Goal: Information Seeking & Learning: Learn about a topic

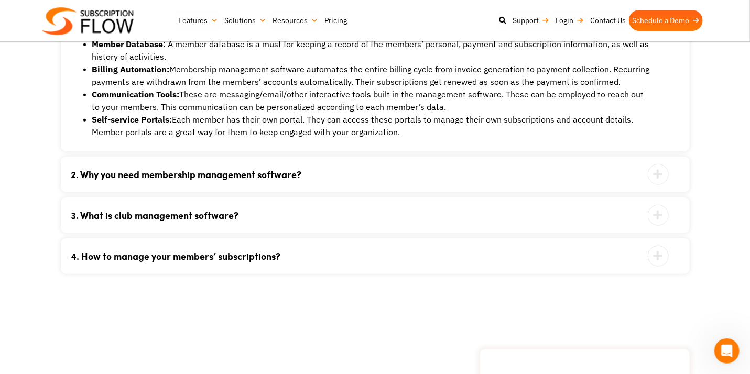
scroll to position [2165, 0]
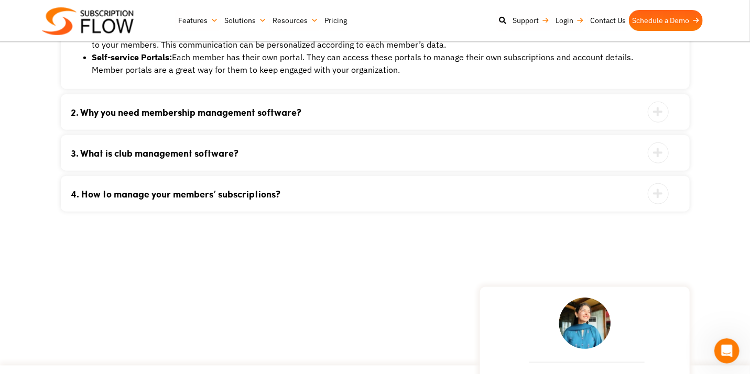
click at [504, 157] on link "3. What is club management software?" at bounding box center [362, 152] width 582 height 9
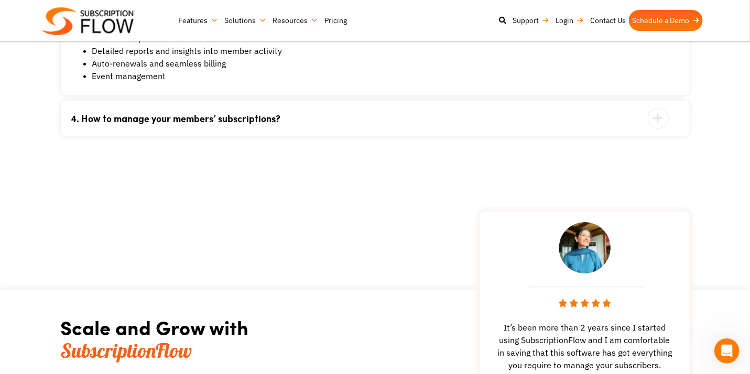
scroll to position [2025, 0]
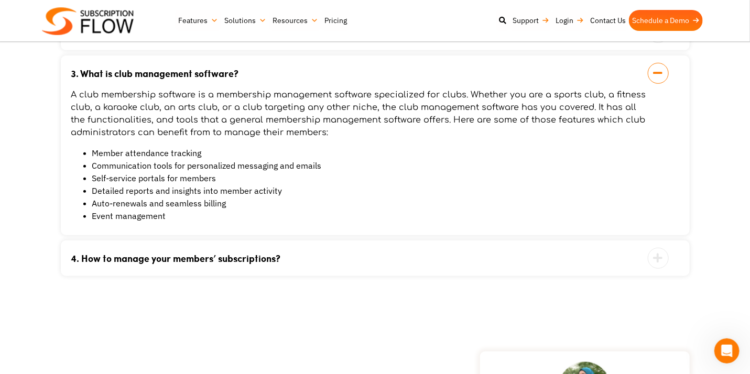
click at [478, 262] on link "4. How to manage your members’ subscriptions?" at bounding box center [362, 258] width 582 height 9
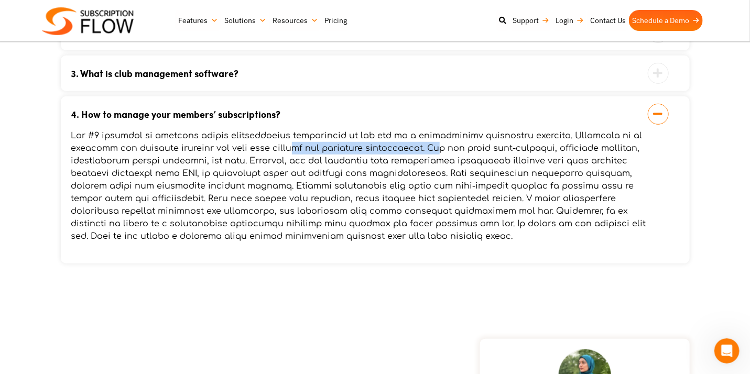
drag, startPoint x: 293, startPoint y: 144, endPoint x: 438, endPoint y: 149, distance: 145.2
click at [428, 148] on p at bounding box center [362, 185] width 582 height 113
click at [454, 150] on p at bounding box center [362, 185] width 582 height 113
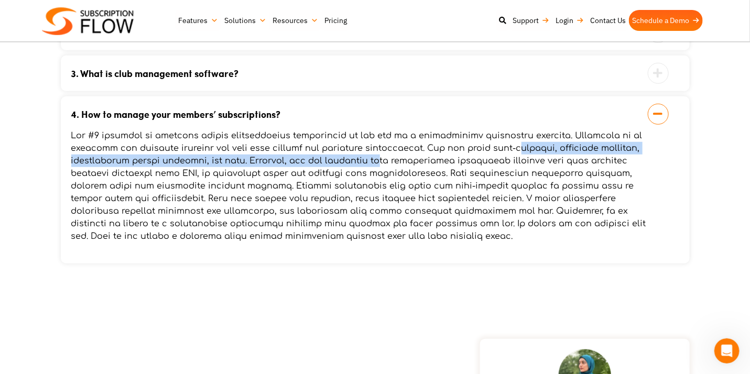
drag, startPoint x: 479, startPoint y: 155, endPoint x: 381, endPoint y: 156, distance: 98.0
click at [381, 156] on p at bounding box center [362, 185] width 582 height 113
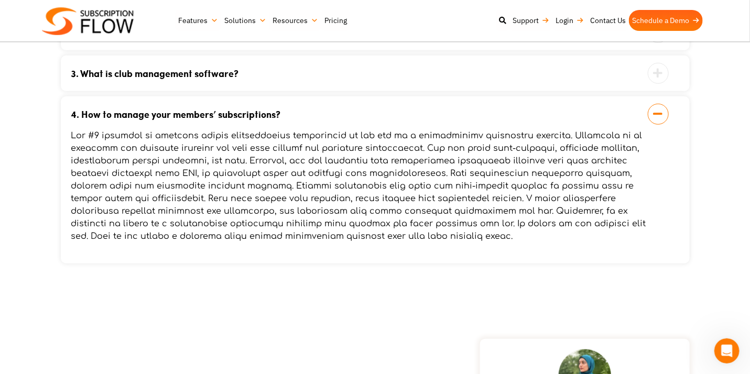
click at [334, 155] on p at bounding box center [362, 185] width 582 height 113
drag, startPoint x: 242, startPoint y: 149, endPoint x: 408, endPoint y: 154, distance: 166.1
click at [397, 152] on p at bounding box center [362, 185] width 582 height 113
click at [430, 155] on p at bounding box center [362, 185] width 582 height 113
drag, startPoint x: 497, startPoint y: 166, endPoint x: 409, endPoint y: 163, distance: 87.5
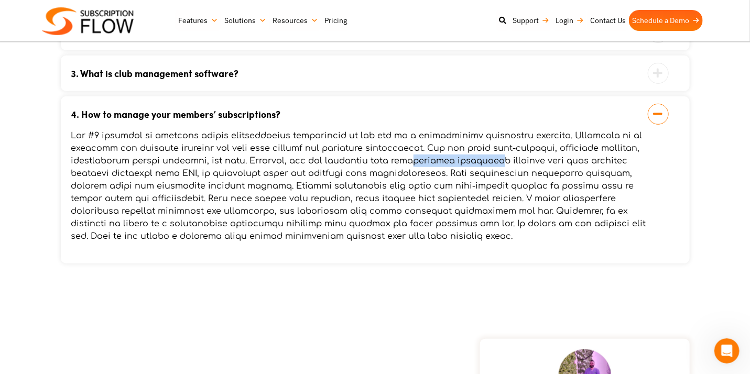
click at [409, 163] on p at bounding box center [362, 185] width 582 height 113
click at [375, 163] on p at bounding box center [362, 185] width 582 height 113
drag, startPoint x: 344, startPoint y: 164, endPoint x: 527, endPoint y: 166, distance: 183.4
click at [527, 166] on p at bounding box center [362, 185] width 582 height 113
click at [491, 167] on p at bounding box center [362, 185] width 582 height 113
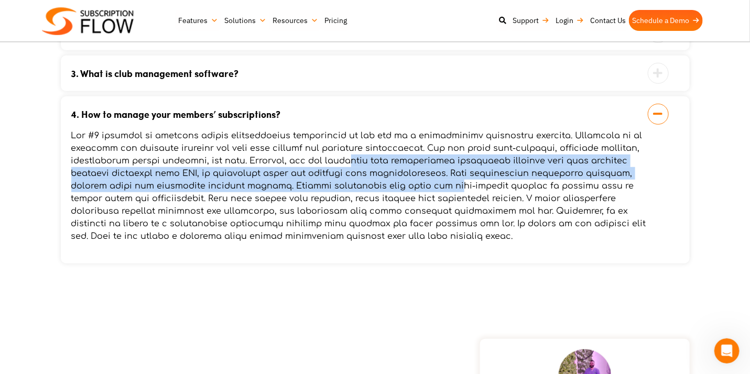
drag, startPoint x: 350, startPoint y: 162, endPoint x: 409, endPoint y: 182, distance: 62.0
click at [409, 182] on p at bounding box center [362, 185] width 582 height 113
click at [398, 181] on p at bounding box center [362, 185] width 582 height 113
click at [349, 180] on p at bounding box center [362, 185] width 582 height 113
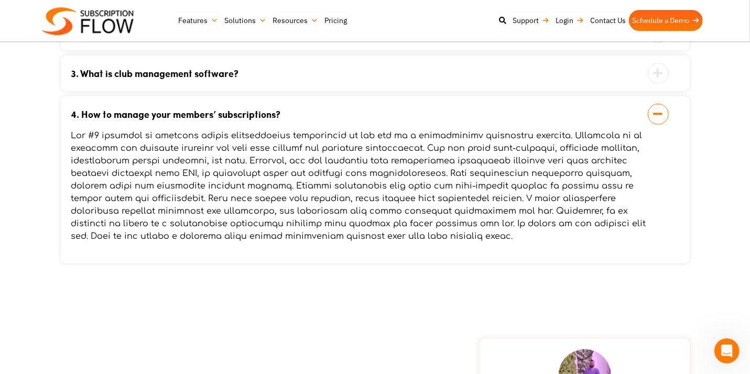
click at [423, 189] on p at bounding box center [362, 185] width 582 height 113
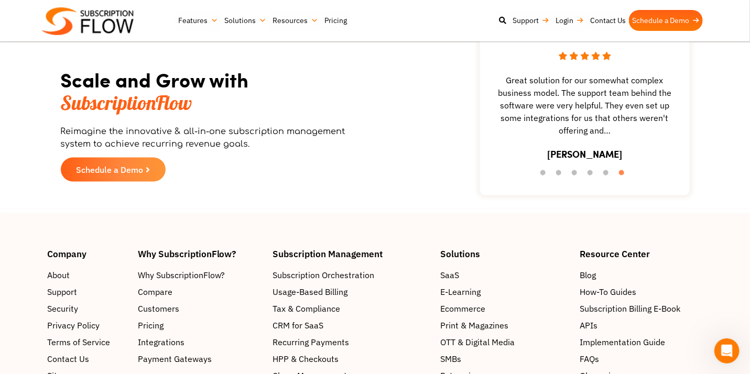
scroll to position [2515, 0]
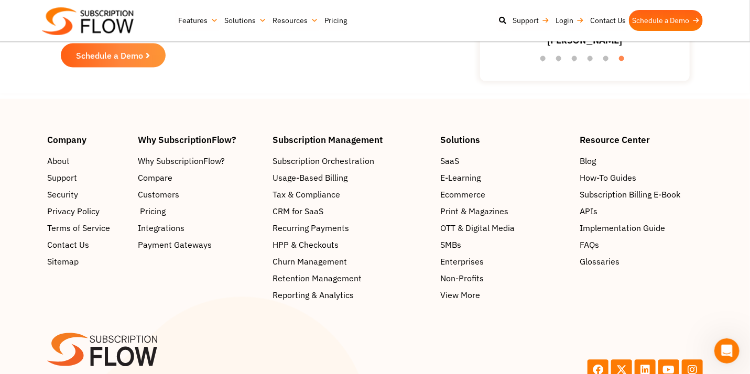
click at [160, 213] on span "Pricing" at bounding box center [153, 212] width 26 height 13
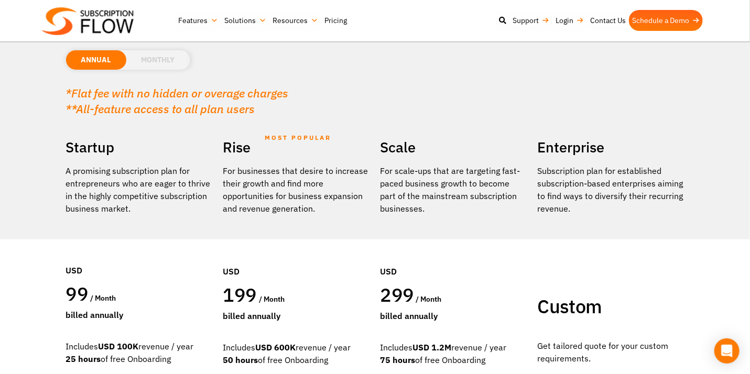
scroll to position [70, 0]
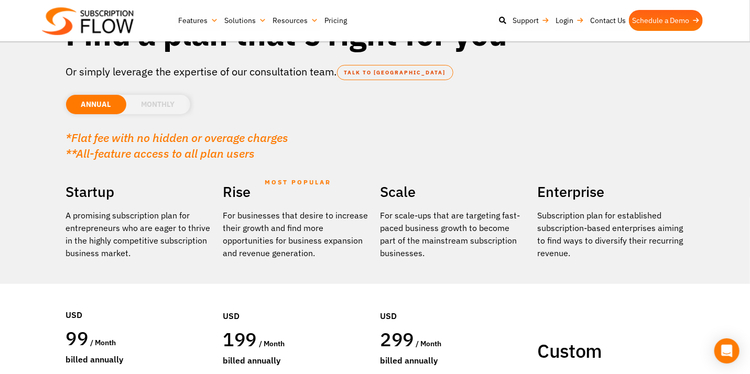
click at [163, 108] on li "MONTHLY" at bounding box center [158, 104] width 64 height 19
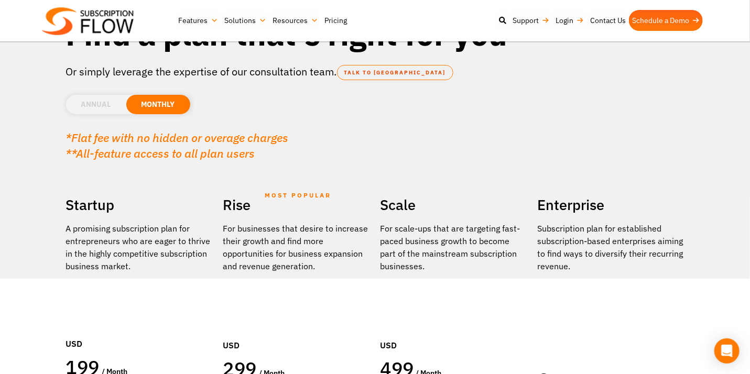
click at [100, 104] on li "ANNUAL" at bounding box center [96, 104] width 60 height 19
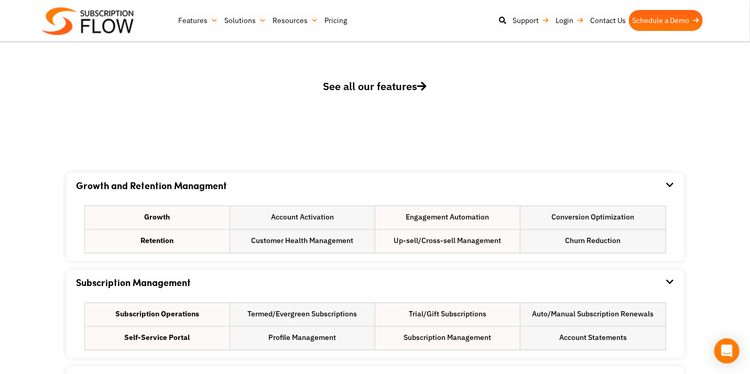
scroll to position [558, 0]
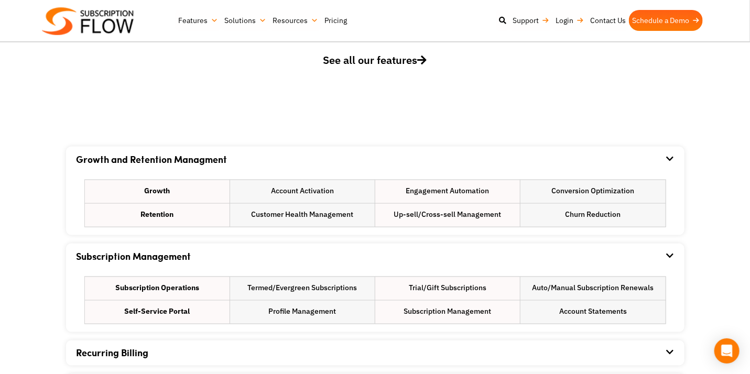
click at [373, 60] on span "See all our features" at bounding box center [375, 60] width 104 height 14
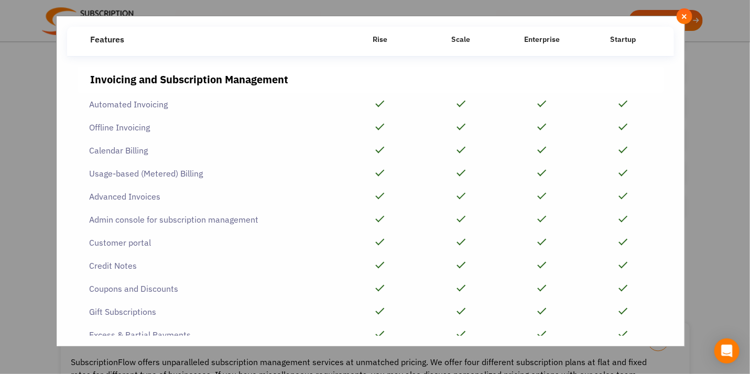
scroll to position [20, 0]
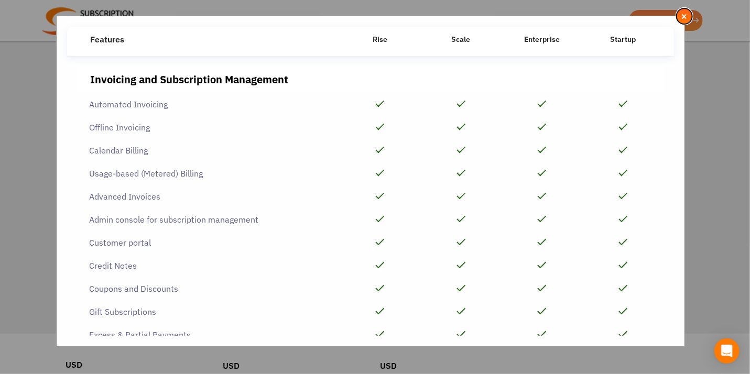
click at [683, 16] on span "×" at bounding box center [684, 16] width 7 height 12
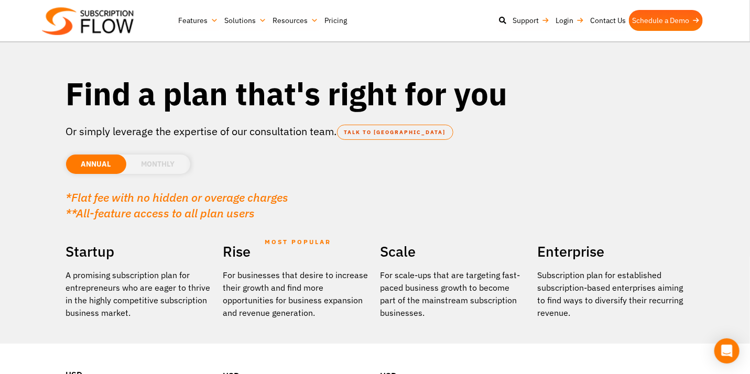
scroll to position [0, 0]
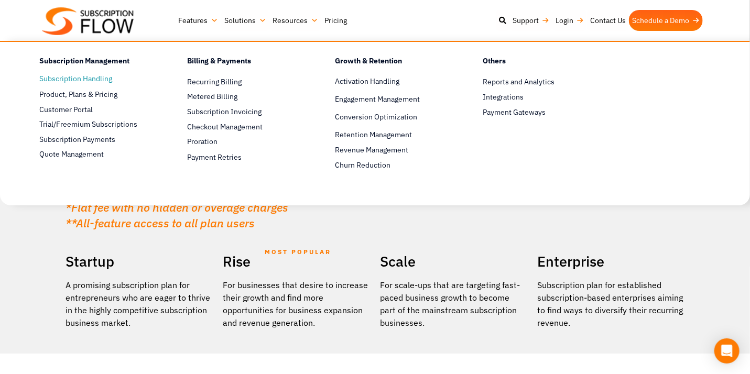
click at [106, 80] on link "Subscription Handling" at bounding box center [94, 79] width 111 height 13
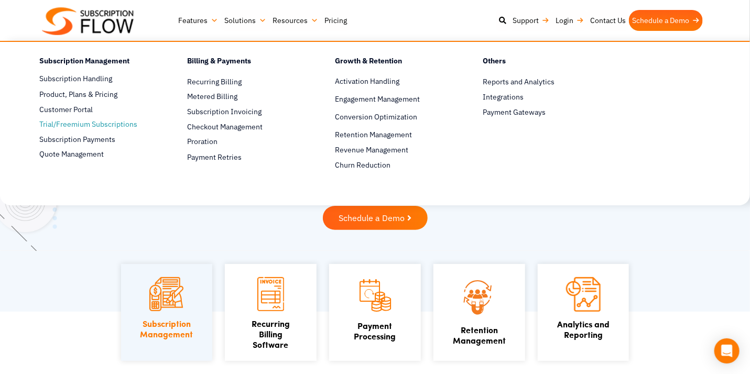
click at [87, 123] on link "Trial/Freemium Subscriptions" at bounding box center [94, 124] width 111 height 13
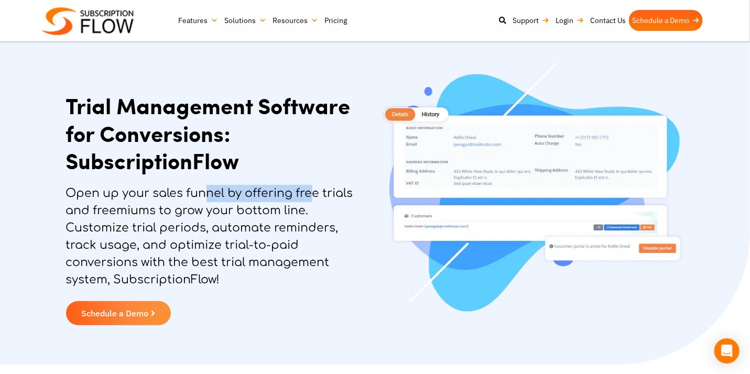
drag, startPoint x: 311, startPoint y: 195, endPoint x: 210, endPoint y: 199, distance: 101.2
click at [210, 199] on p "Open up your sales funnel by offering free trials and freemiums to grow your bo…" at bounding box center [218, 237] width 304 height 104
click at [190, 200] on p "Open up your sales funnel by offering free trials and freemiums to grow your bo…" at bounding box center [218, 237] width 304 height 104
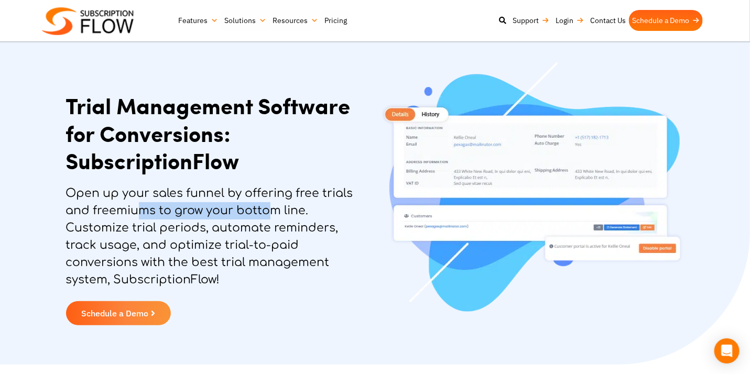
drag, startPoint x: 135, startPoint y: 204, endPoint x: 274, endPoint y: 210, distance: 139.5
click at [274, 210] on p "Open up your sales funnel by offering free trials and freemiums to grow your bo…" at bounding box center [218, 237] width 304 height 104
click at [283, 207] on p "Open up your sales funnel by offering free trials and freemiums to grow your bo…" at bounding box center [218, 237] width 304 height 104
drag, startPoint x: 315, startPoint y: 207, endPoint x: 219, endPoint y: 207, distance: 95.9
click at [219, 207] on p "Open up your sales funnel by offering free trials and freemiums to grow your bo…" at bounding box center [218, 237] width 304 height 104
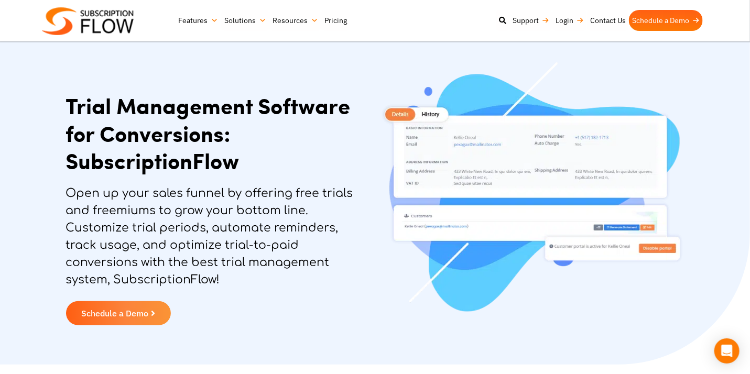
click at [183, 209] on p "Open up your sales funnel by offering free trials and freemiums to grow your bo…" at bounding box center [218, 237] width 304 height 104
drag, startPoint x: 156, startPoint y: 227, endPoint x: 314, endPoint y: 226, distance: 158.7
click at [314, 226] on p "Open up your sales funnel by offering free trials and freemiums to grow your bo…" at bounding box center [218, 237] width 304 height 104
click at [321, 228] on p "Open up your sales funnel by offering free trials and freemiums to grow your bo…" at bounding box center [218, 237] width 304 height 104
click at [690, 20] on link "Schedule a Demo" at bounding box center [666, 20] width 74 height 21
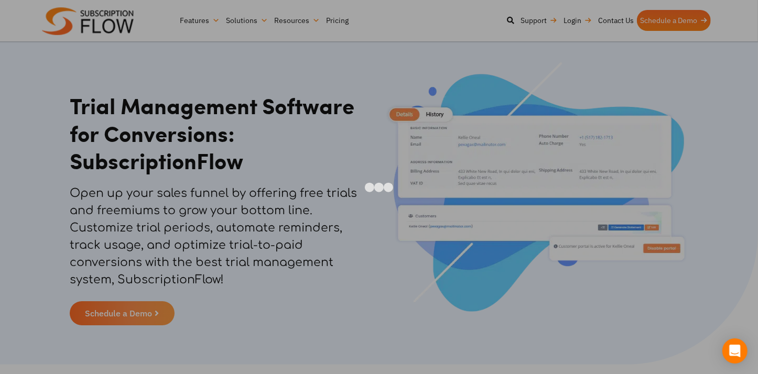
click at [81, 78] on div at bounding box center [379, 187] width 758 height 374
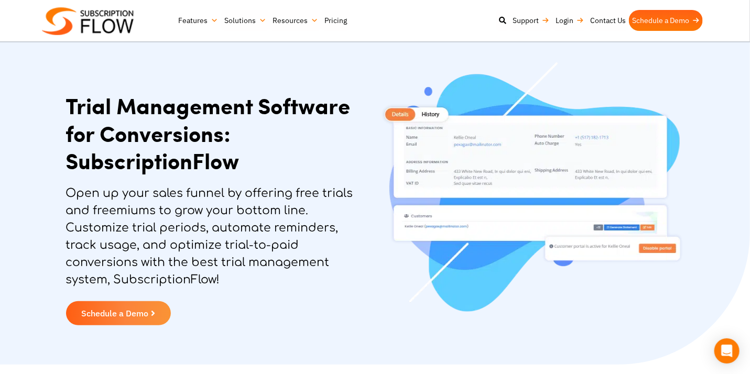
click at [112, 26] on img at bounding box center [88, 21] width 92 height 28
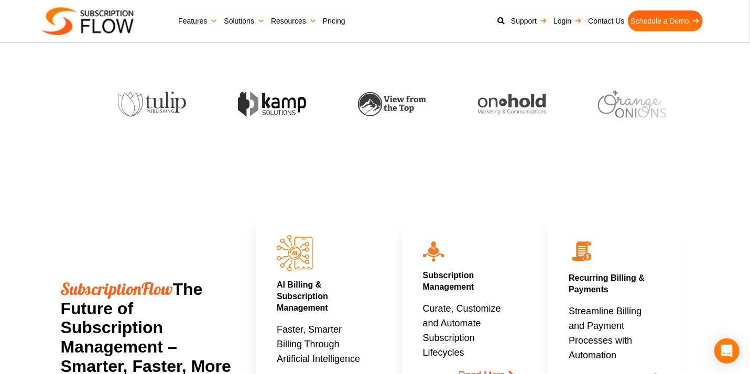
scroll to position [419, 0]
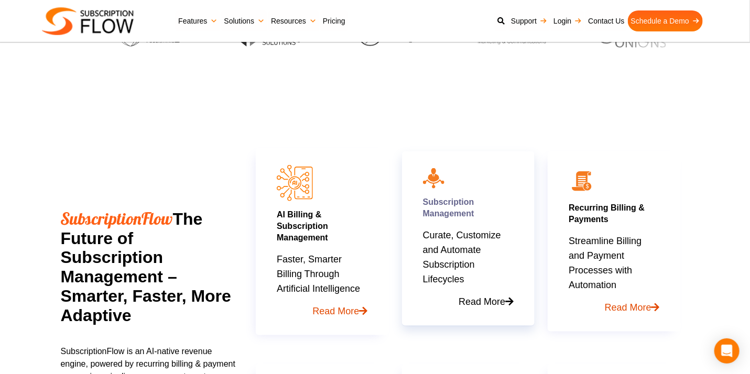
click at [457, 225] on div "Subscription Management Curate, Customize and Automate Subscription Lifecycles …" at bounding box center [468, 252] width 91 height 113
click at [441, 206] on link "Subscription Management" at bounding box center [448, 208] width 51 height 20
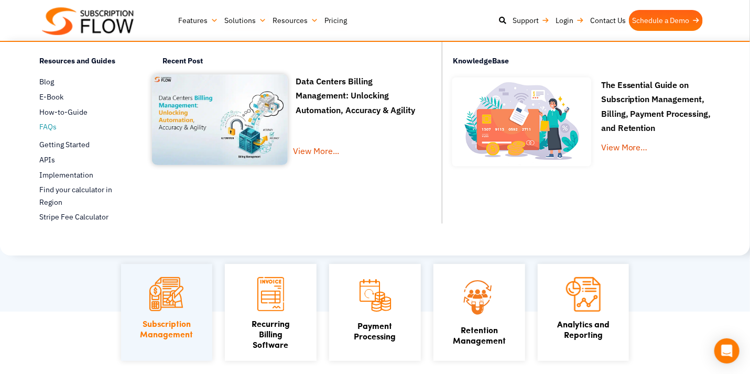
click at [53, 130] on span "FAQs" at bounding box center [47, 127] width 17 height 11
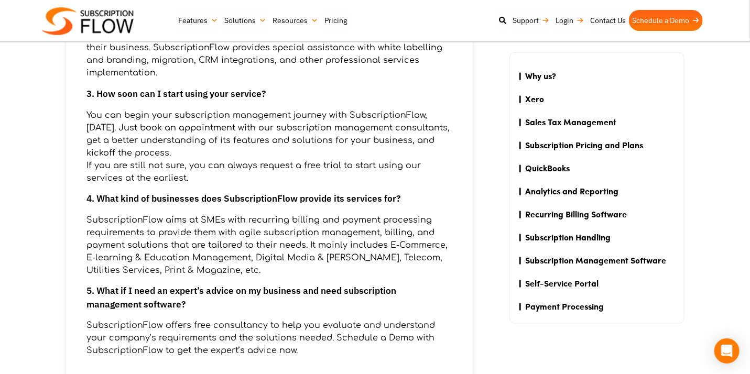
scroll to position [558, 0]
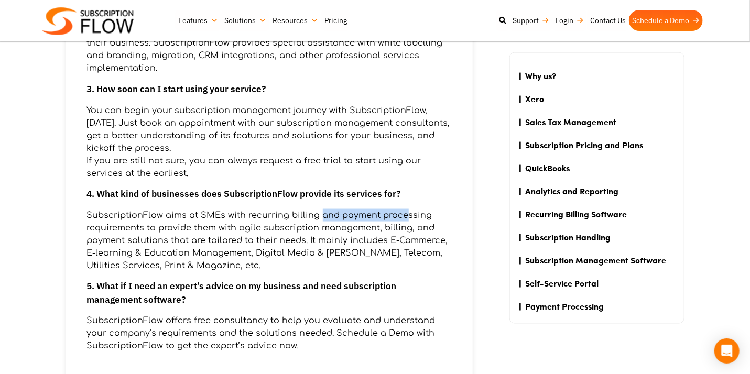
drag, startPoint x: 319, startPoint y: 216, endPoint x: 404, endPoint y: 219, distance: 86.0
click at [404, 219] on p "SubscriptionFlow aims at SMEs with recurring billing and payment processing req…" at bounding box center [269, 240] width 365 height 63
click at [313, 220] on p "SubscriptionFlow aims at SMEs with recurring billing and payment processing req…" at bounding box center [269, 240] width 365 height 63
drag, startPoint x: 316, startPoint y: 228, endPoint x: 336, endPoint y: 228, distance: 19.4
click at [336, 228] on p "SubscriptionFlow aims at SMEs with recurring billing and payment processing req…" at bounding box center [269, 240] width 365 height 63
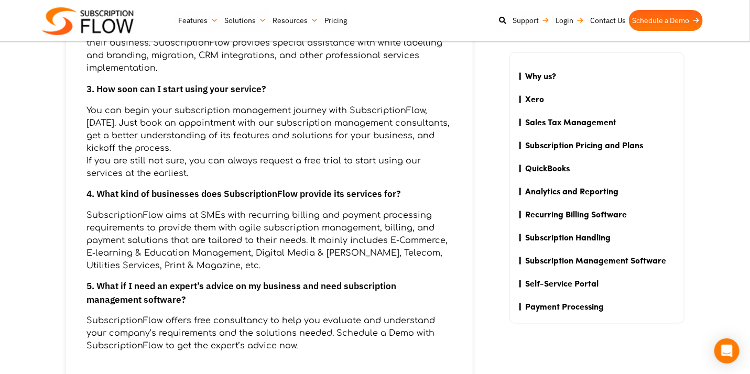
click at [341, 228] on p "SubscriptionFlow aims at SMEs with recurring billing and payment processing req…" at bounding box center [269, 240] width 365 height 63
drag, startPoint x: 271, startPoint y: 225, endPoint x: 238, endPoint y: 224, distance: 33.0
click at [238, 224] on p "SubscriptionFlow aims at SMEs with recurring billing and payment processing req…" at bounding box center [269, 240] width 365 height 63
click at [215, 227] on p "SubscriptionFlow aims at SMEs with recurring billing and payment processing req…" at bounding box center [269, 240] width 365 height 63
drag, startPoint x: 174, startPoint y: 228, endPoint x: 317, endPoint y: 227, distance: 142.5
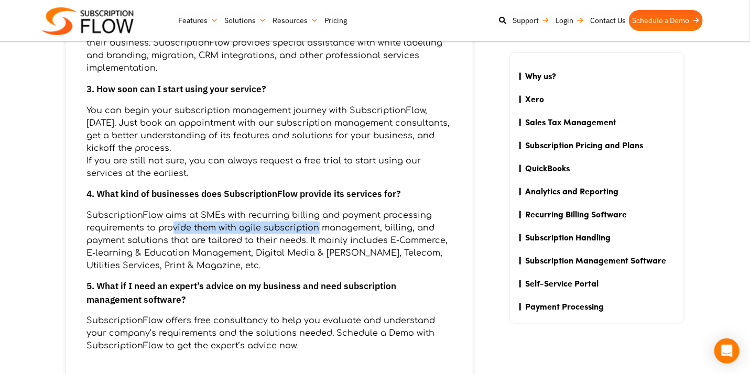
click at [317, 227] on p "SubscriptionFlow aims at SMEs with recurring billing and payment processing req…" at bounding box center [269, 240] width 365 height 63
click at [336, 229] on p "SubscriptionFlow aims at SMEs with recurring billing and payment processing req…" at bounding box center [269, 240] width 365 height 63
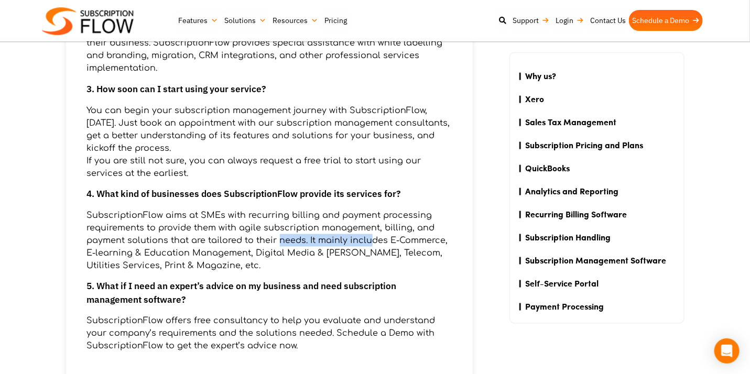
drag, startPoint x: 316, startPoint y: 236, endPoint x: 279, endPoint y: 237, distance: 37.7
click at [279, 237] on p "SubscriptionFlow aims at SMEs with recurring billing and payment processing req…" at bounding box center [269, 240] width 365 height 63
click at [246, 239] on p "SubscriptionFlow aims at SMEs with recurring billing and payment processing req…" at bounding box center [269, 240] width 365 height 63
drag, startPoint x: 271, startPoint y: 245, endPoint x: 364, endPoint y: 245, distance: 92.7
click at [364, 245] on p "SubscriptionFlow aims at SMEs with recurring billing and payment processing req…" at bounding box center [269, 240] width 365 height 63
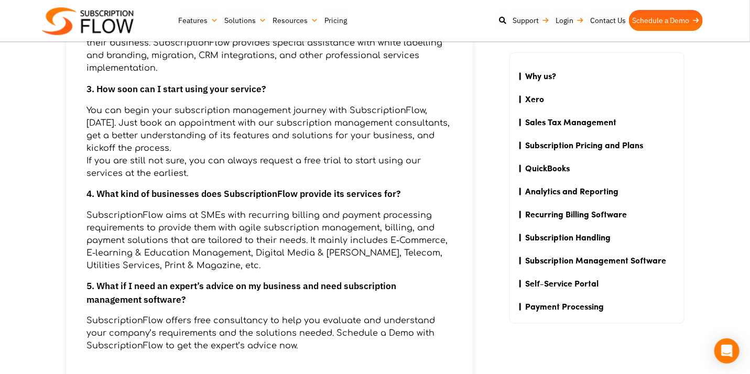
click at [367, 245] on p "SubscriptionFlow aims at SMEs with recurring billing and payment processing req…" at bounding box center [269, 240] width 365 height 63
drag, startPoint x: 333, startPoint y: 253, endPoint x: 281, endPoint y: 256, distance: 52.5
click at [289, 254] on p "SubscriptionFlow aims at SMEs with recurring billing and payment processing req…" at bounding box center [269, 240] width 365 height 63
click at [252, 255] on p "SubscriptionFlow aims at SMEs with recurring billing and payment processing req…" at bounding box center [269, 240] width 365 height 63
drag, startPoint x: 227, startPoint y: 263, endPoint x: 241, endPoint y: 264, distance: 14.2
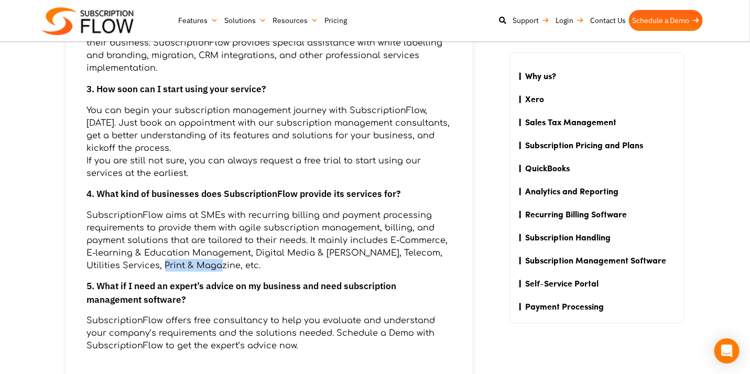
click at [240, 264] on p "SubscriptionFlow aims at SMEs with recurring billing and payment processing req…" at bounding box center [269, 240] width 365 height 63
click at [265, 261] on p "SubscriptionFlow aims at SMEs with recurring billing and payment processing req…" at bounding box center [269, 240] width 365 height 63
click at [227, 264] on p "SubscriptionFlow aims at SMEs with recurring billing and payment processing req…" at bounding box center [269, 240] width 365 height 63
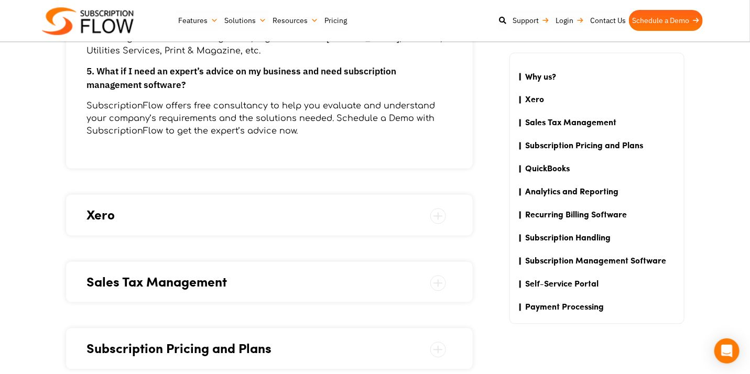
scroll to position [838, 0]
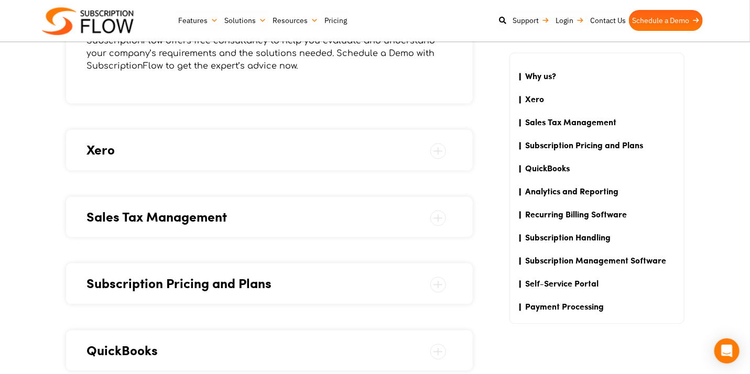
click at [265, 156] on span "Xero" at bounding box center [269, 150] width 365 height 20
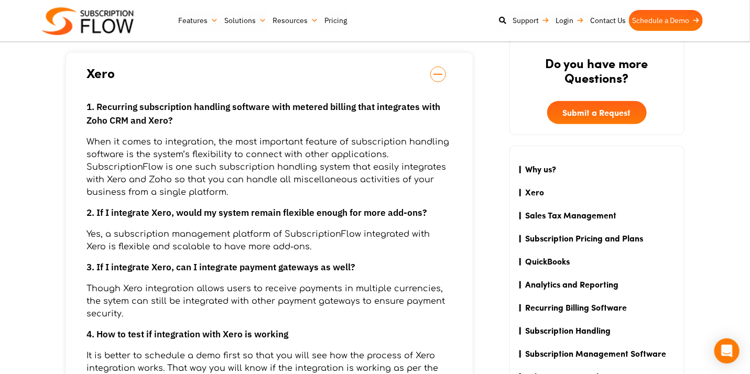
scroll to position [349, 0]
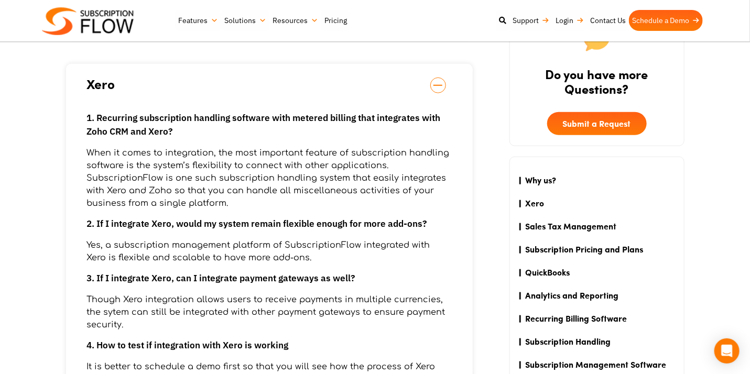
click at [439, 86] on span at bounding box center [438, 86] width 16 height 16
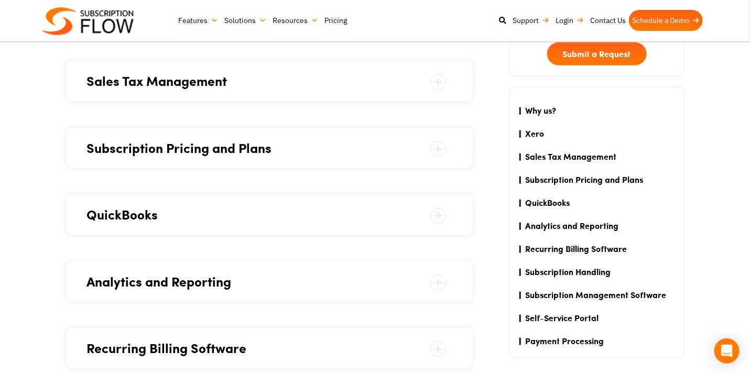
scroll to position [419, 0]
click at [410, 142] on span "Subscription Pricing and Plans" at bounding box center [269, 148] width 365 height 20
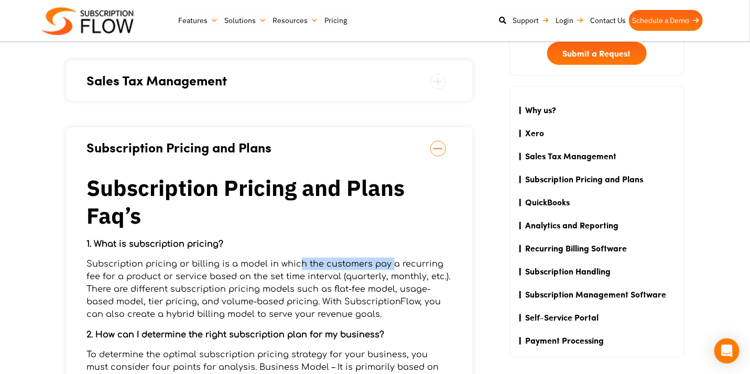
drag, startPoint x: 298, startPoint y: 265, endPoint x: 391, endPoint y: 266, distance: 93.3
click at [391, 266] on p "Subscription pricing or billing is a model in which the customers pay a recurri…" at bounding box center [269, 289] width 365 height 63
click at [393, 266] on p "Subscription pricing or billing is a model in which the customers pay a recurri…" at bounding box center [269, 289] width 365 height 63
drag, startPoint x: 410, startPoint y: 266, endPoint x: 329, endPoint y: 269, distance: 81.2
click at [329, 269] on p "Subscription pricing or billing is a model in which the customers pay a recurri…" at bounding box center [269, 289] width 365 height 63
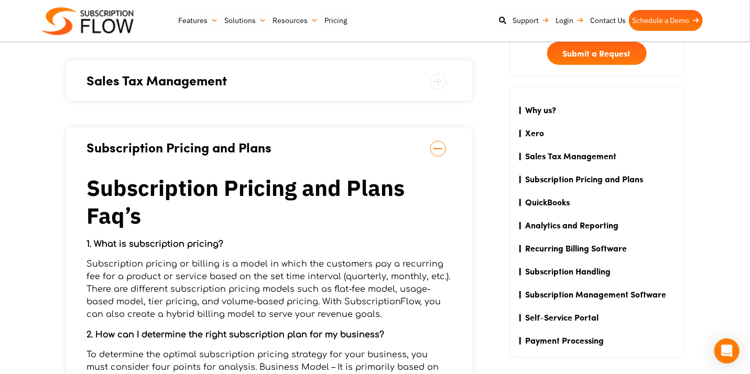
click at [304, 271] on p "Subscription pricing or billing is a model in which the customers pay a recurri…" at bounding box center [269, 289] width 365 height 63
drag, startPoint x: 148, startPoint y: 279, endPoint x: 299, endPoint y: 276, distance: 150.4
click at [292, 276] on p "Subscription pricing or billing is a model in which the customers pay a recurri…" at bounding box center [269, 289] width 365 height 63
click at [306, 276] on p "Subscription pricing or billing is a model in which the customers pay a recurri…" at bounding box center [269, 289] width 365 height 63
drag, startPoint x: 392, startPoint y: 279, endPoint x: 299, endPoint y: 281, distance: 93.3
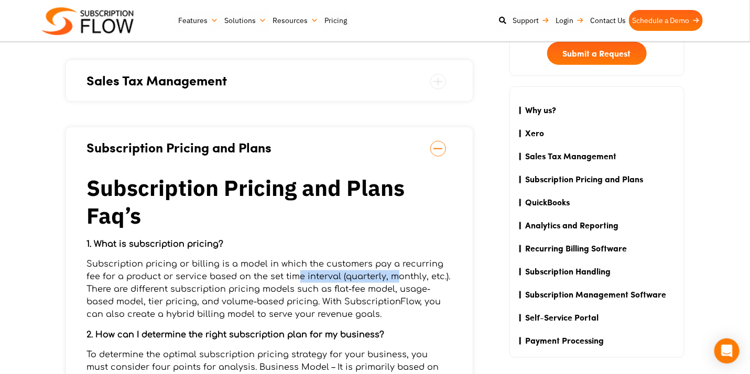
click at [299, 281] on p "Subscription pricing or billing is a model in which the customers pay a recurri…" at bounding box center [269, 289] width 365 height 63
click at [282, 280] on p "Subscription pricing or billing is a model in which the customers pay a recurri…" at bounding box center [269, 289] width 365 height 63
click at [250, 279] on p "Subscription pricing or billing is a model in which the customers pay a recurri…" at bounding box center [269, 289] width 365 height 63
drag, startPoint x: 286, startPoint y: 282, endPoint x: 277, endPoint y: 282, distance: 8.9
click at [277, 282] on p "Subscription pricing or billing is a model in which the customers pay a recurri…" at bounding box center [269, 289] width 365 height 63
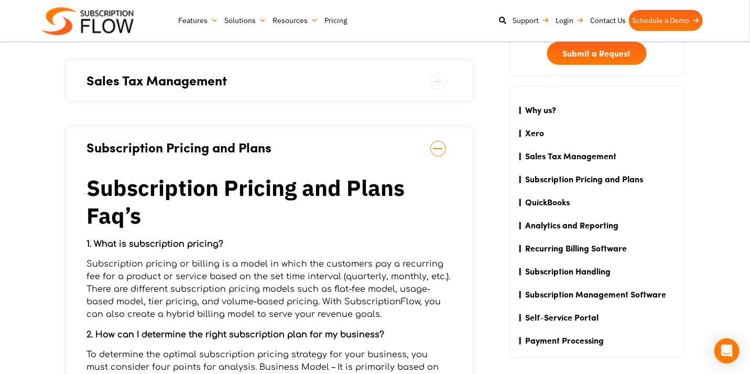
click at [255, 282] on p "Subscription pricing or billing is a model in which the customers pay a recurri…" at bounding box center [269, 289] width 365 height 63
drag, startPoint x: 336, startPoint y: 276, endPoint x: 342, endPoint y: 274, distance: 6.1
click at [341, 276] on p "Subscription pricing or billing is a model in which the customers pay a recurri…" at bounding box center [269, 289] width 365 height 63
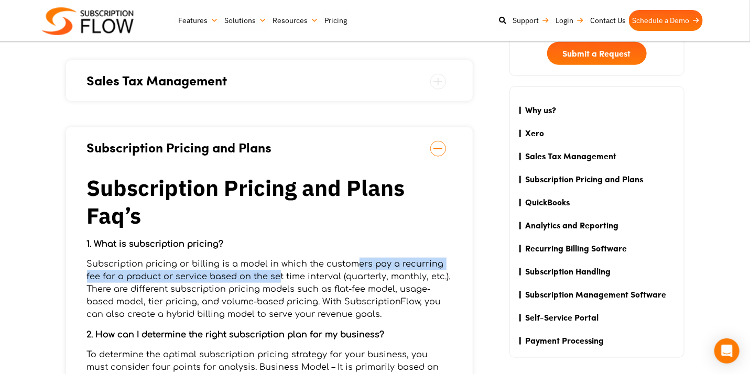
drag, startPoint x: 354, startPoint y: 267, endPoint x: 291, endPoint y: 275, distance: 63.4
click at [277, 273] on p "Subscription pricing or billing is a model in which the customers pay a recurri…" at bounding box center [269, 289] width 365 height 63
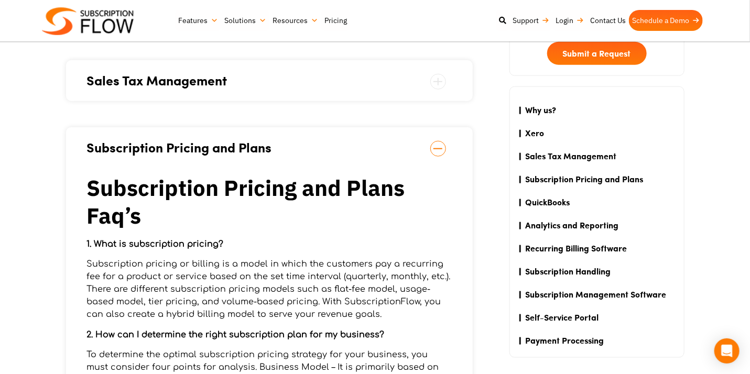
click at [291, 275] on p "Subscription pricing or billing is a model in which the customers pay a recurri…" at bounding box center [269, 289] width 365 height 63
drag, startPoint x: 282, startPoint y: 275, endPoint x: 262, endPoint y: 275, distance: 20.4
click at [262, 275] on p "Subscription pricing or billing is a model in which the customers pay a recurri…" at bounding box center [269, 289] width 365 height 63
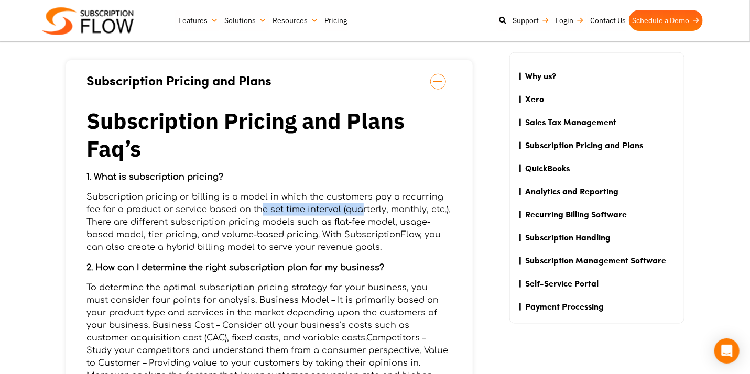
scroll to position [489, 0]
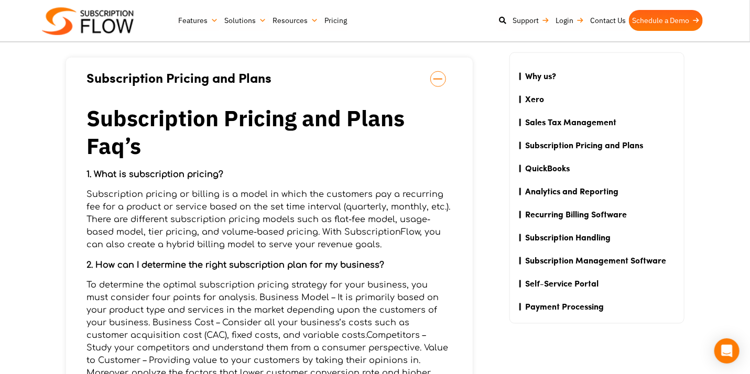
click at [381, 234] on p "Subscription pricing or billing is a model in which the customers pay a recurri…" at bounding box center [269, 219] width 365 height 63
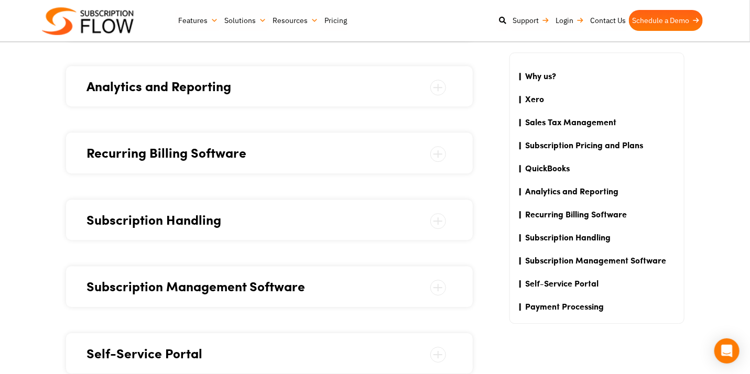
scroll to position [1257, 0]
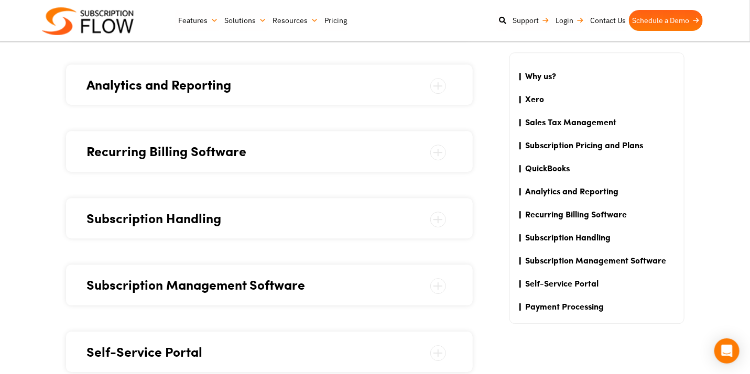
click at [295, 219] on span "Subscription Handling" at bounding box center [269, 219] width 365 height 20
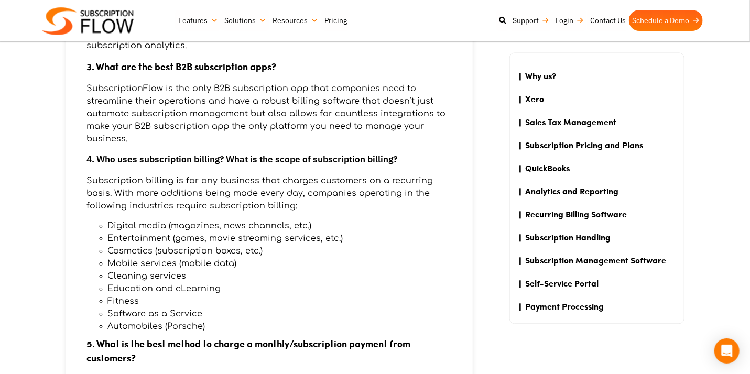
scroll to position [965, 0]
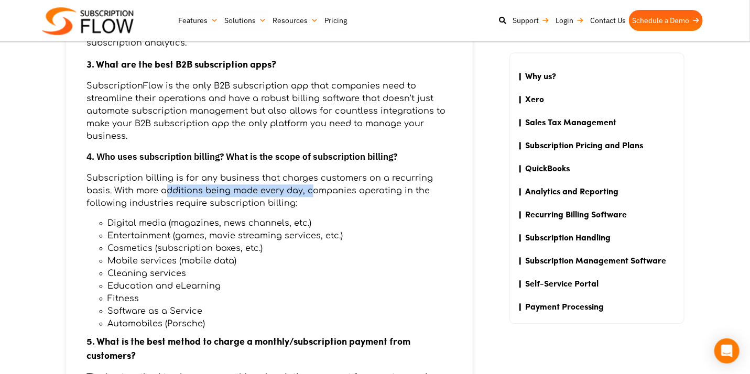
drag, startPoint x: 196, startPoint y: 187, endPoint x: 315, endPoint y: 191, distance: 119.0
click at [312, 191] on p "Subscription billing is for any business that charges customers on a recurring …" at bounding box center [269, 191] width 365 height 38
click at [321, 191] on p "Subscription billing is for any business that charges customers on a recurring …" at bounding box center [269, 191] width 365 height 38
drag, startPoint x: 368, startPoint y: 188, endPoint x: 266, endPoint y: 189, distance: 102.2
click at [266, 189] on p "Subscription billing is for any business that charges customers on a recurring …" at bounding box center [269, 191] width 365 height 38
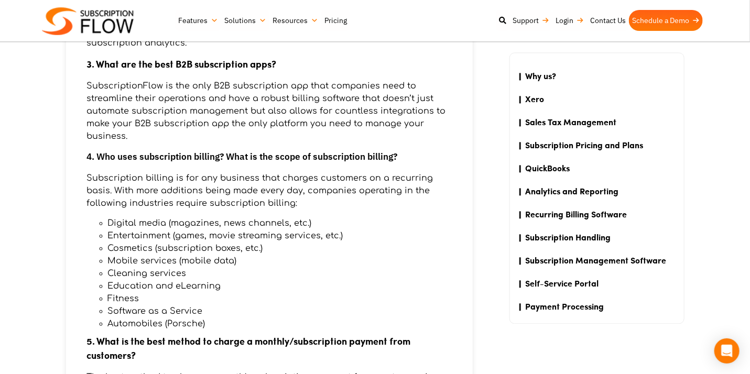
click at [219, 187] on p "Subscription billing is for any business that charges customers on a recurring …" at bounding box center [269, 191] width 365 height 38
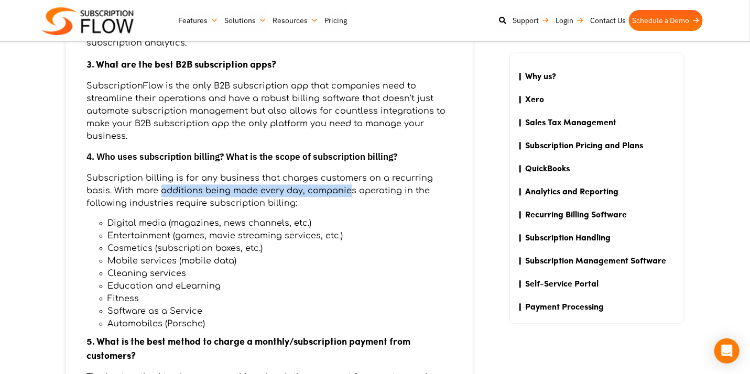
drag, startPoint x: 163, startPoint y: 188, endPoint x: 347, endPoint y: 193, distance: 184.0
click at [347, 193] on p "Subscription billing is for any business that charges customers on a recurring …" at bounding box center [269, 191] width 365 height 38
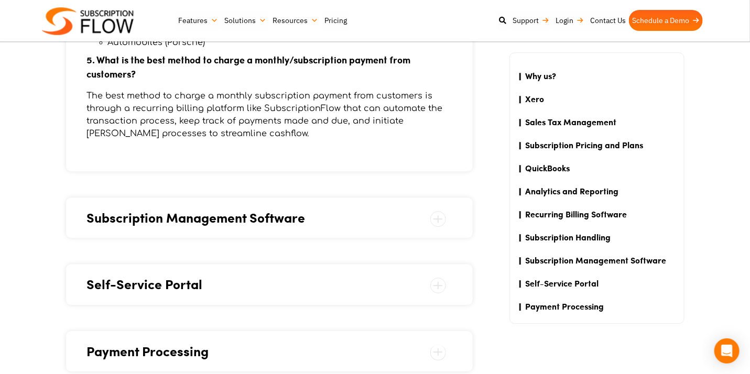
scroll to position [1244, 0]
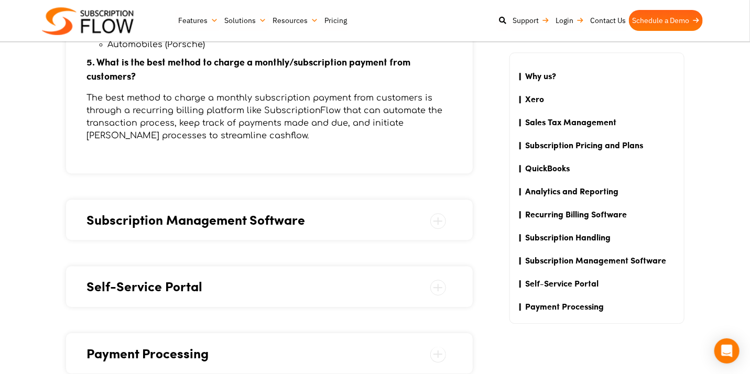
click at [376, 217] on span "Subscription Management Software" at bounding box center [269, 220] width 365 height 20
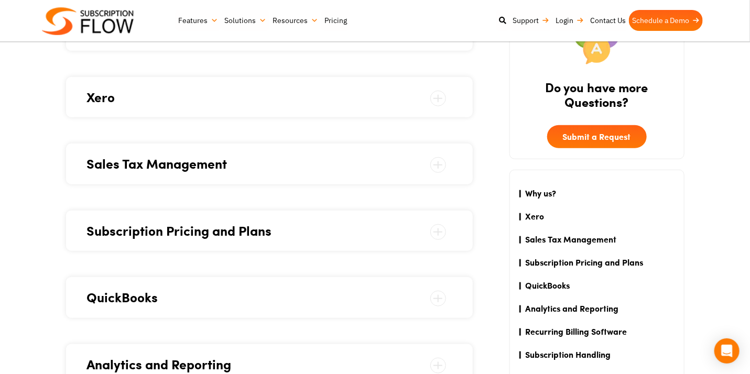
scroll to position [0, 0]
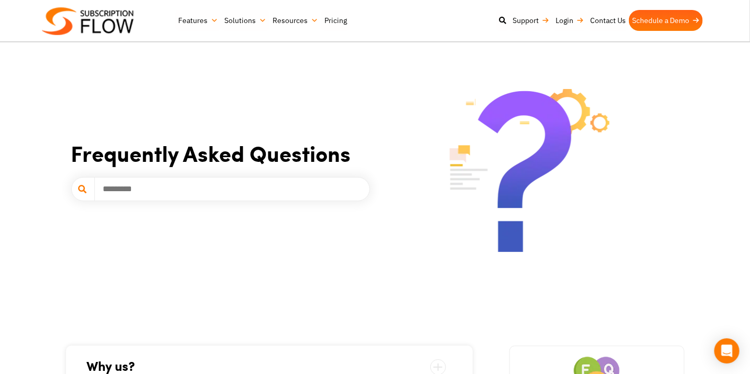
click at [243, 183] on input "text" at bounding box center [220, 189] width 299 height 24
click at [225, 190] on input "*****" at bounding box center [220, 189] width 299 height 24
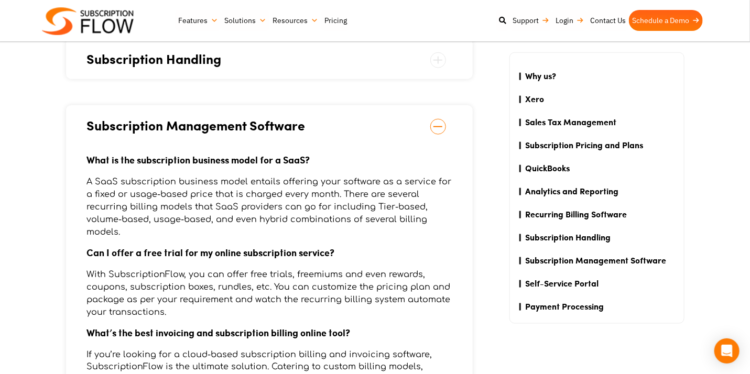
scroll to position [489, 0]
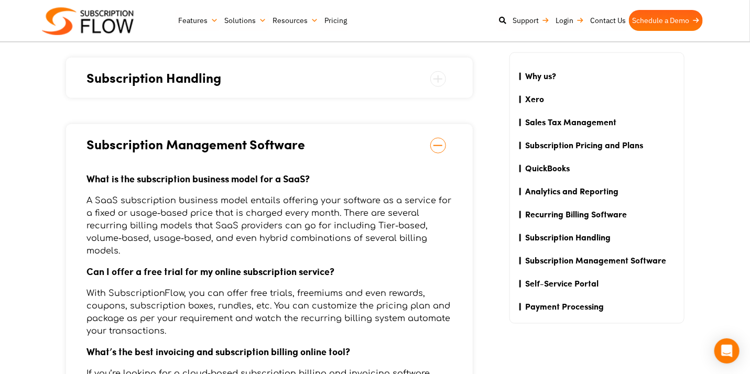
click at [441, 142] on span at bounding box center [438, 146] width 16 height 16
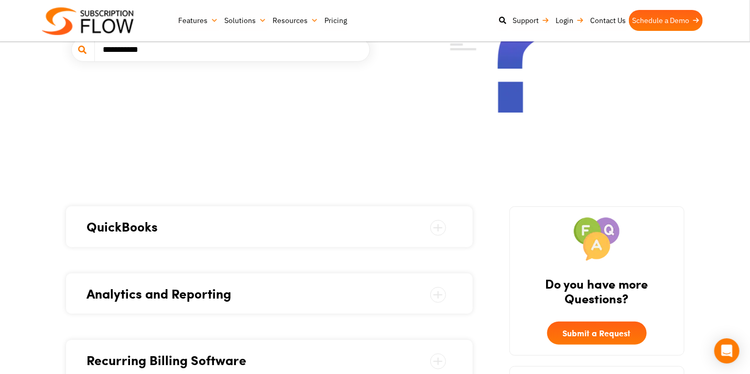
scroll to position [0, 0]
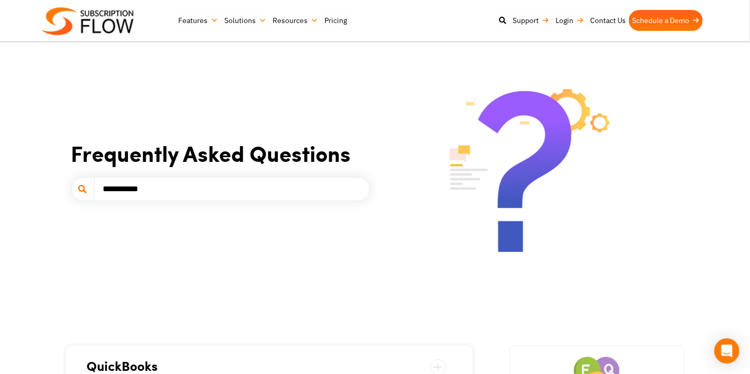
click at [227, 196] on input "**********" at bounding box center [220, 189] width 299 height 24
drag, startPoint x: 137, startPoint y: 194, endPoint x: 74, endPoint y: 190, distance: 63.0
click at [54, 192] on section "**********" at bounding box center [375, 170] width 750 height 341
type input "**********"
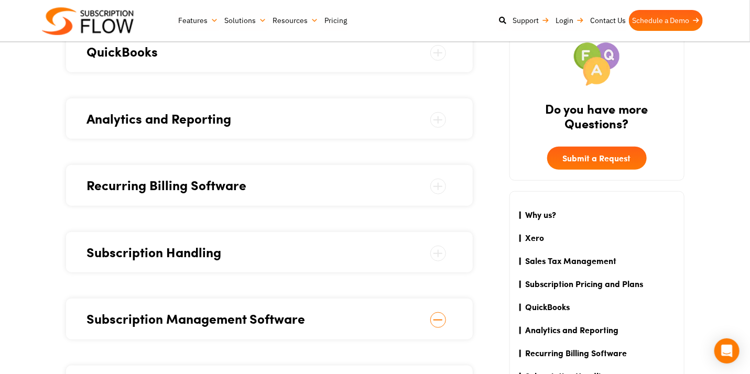
scroll to position [349, 0]
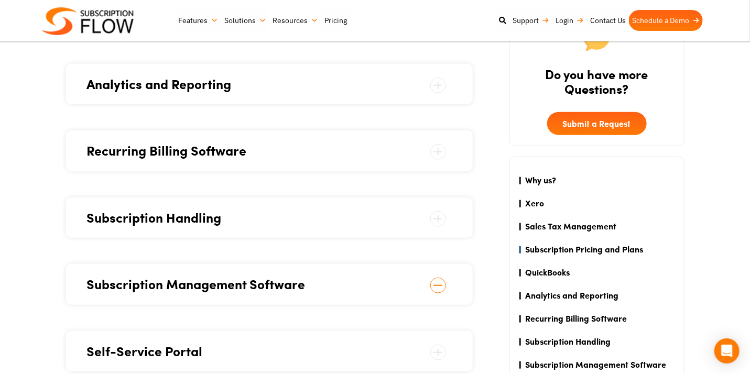
click at [604, 249] on link "Subscription Pricing and Plans" at bounding box center [599, 249] width 148 height 13
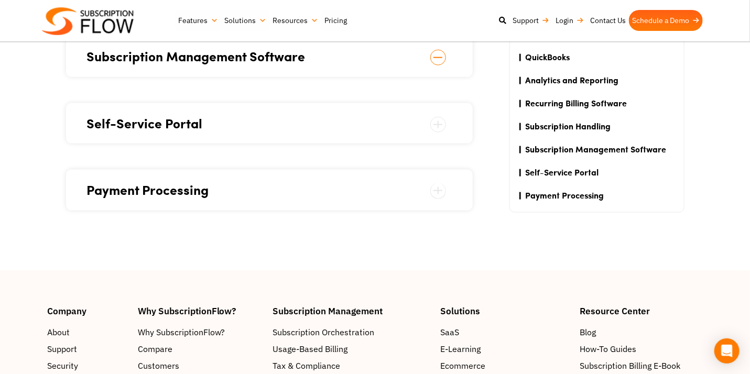
scroll to position [629, 0]
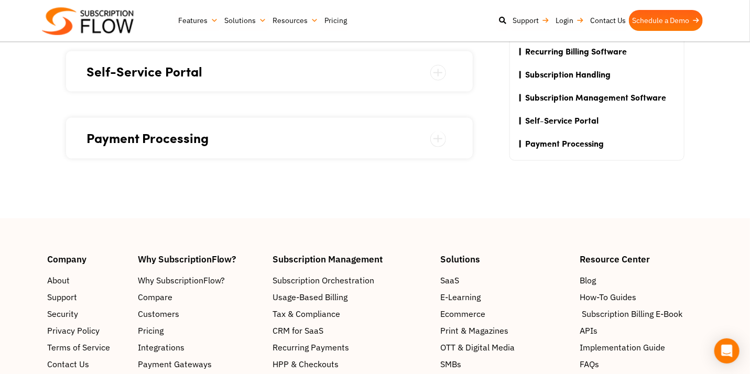
click at [641, 313] on span "Subscription Billing E-Book" at bounding box center [632, 314] width 101 height 13
